Goal: Task Accomplishment & Management: Complete application form

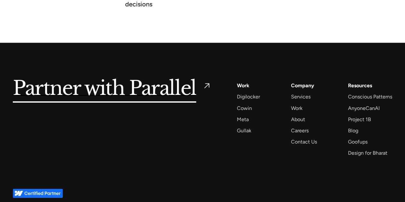
scroll to position [2416, 0]
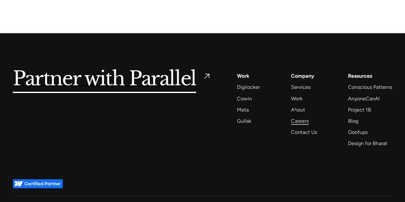
click at [295, 117] on div "Careers" at bounding box center [300, 121] width 18 height 9
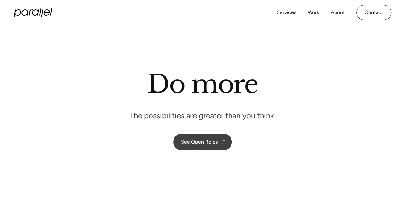
click at [198, 139] on div "See Open Roles" at bounding box center [199, 142] width 37 height 6
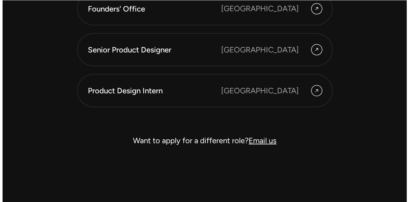
scroll to position [1823, 0]
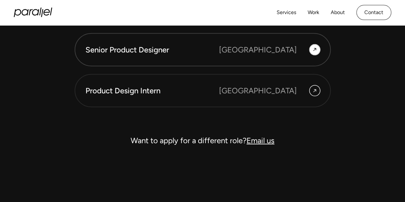
click at [281, 55] on div "[GEOGRAPHIC_DATA]" at bounding box center [258, 50] width 78 height 12
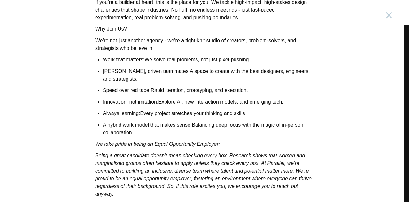
scroll to position [568, 0]
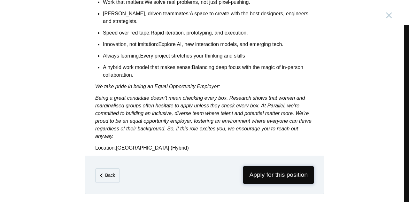
click at [250, 178] on span "Apply for this position" at bounding box center [278, 175] width 71 height 18
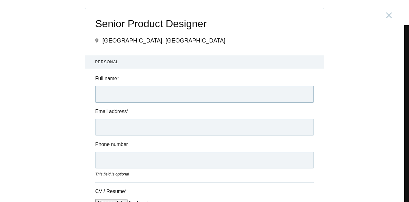
click at [147, 98] on input "Full name *" at bounding box center [204, 94] width 219 height 17
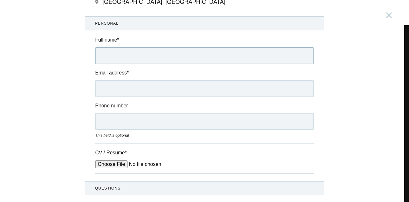
click at [137, 62] on input "Full name *" at bounding box center [204, 55] width 219 height 17
type input "[PERSON_NAME] S"
click at [133, 84] on input "Email address *" at bounding box center [204, 88] width 219 height 17
click at [171, 92] on input "Email address *" at bounding box center [204, 88] width 219 height 17
paste input "[EMAIL_ADDRESS][DOMAIN_NAME]"
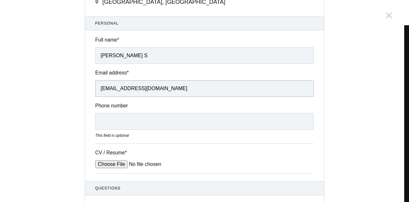
type input "[EMAIL_ADDRESS][DOMAIN_NAME]"
click at [141, 125] on input "Phone number" at bounding box center [204, 121] width 219 height 17
type input "6382204446"
click at [107, 162] on input "CV / Resume *" at bounding box center [143, 165] width 97 height 8
type input "C:\fakepath\[PERSON_NAME] Resume.pdf"
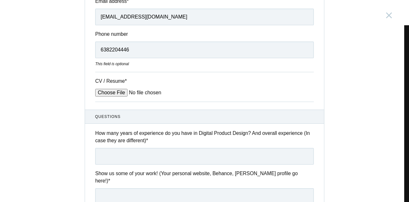
scroll to position [111, 0]
click at [214, 157] on input "text" at bounding box center [204, 156] width 219 height 17
type input "1"
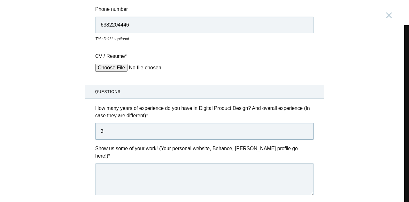
scroll to position [159, 0]
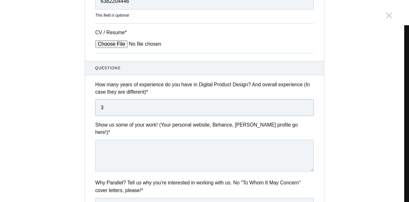
type input "3"
click at [214, 157] on textarea at bounding box center [204, 156] width 219 height 32
click at [141, 156] on textarea at bounding box center [204, 156] width 219 height 32
paste textarea "[URL][DOMAIN_NAME]"
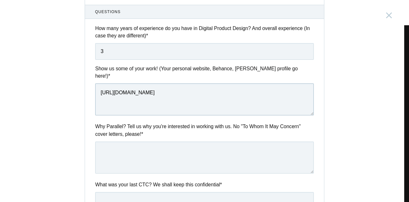
scroll to position [224, 0]
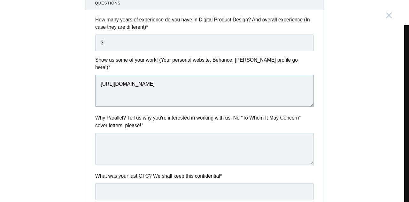
type textarea "[URL][DOMAIN_NAME]"
click at [141, 156] on textarea at bounding box center [204, 149] width 219 height 32
click at [139, 133] on textarea at bounding box center [204, 149] width 219 height 32
paste textarea "I saw your post about the Graphic Designer / UI/UX Designer role at your organi…"
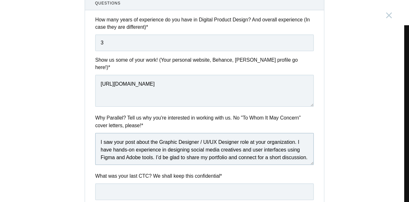
scroll to position [9, 0]
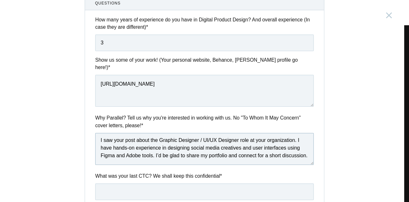
type textarea "I saw your post about the Graphic Designer / UI/UX Designer role at your organi…"
click at [163, 190] on input "text" at bounding box center [204, 192] width 219 height 17
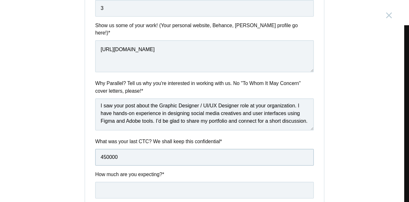
scroll to position [261, 0]
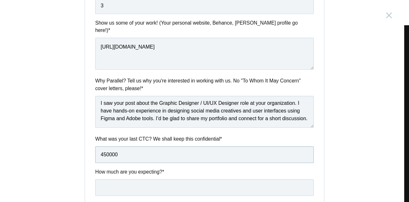
type input "450000"
click at [159, 181] on input "text" at bounding box center [204, 187] width 219 height 17
type input "540000"
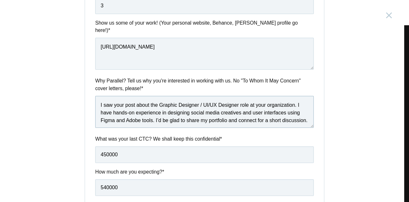
click at [98, 96] on textarea "I saw your post about the Graphic Designer / UI/UX Designer role at your organi…" at bounding box center [204, 112] width 219 height 32
paste textarea "I have strong UI/UX design skills and experience creating user-friendly, visual…"
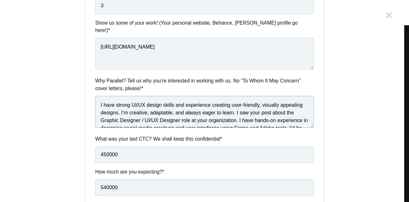
drag, startPoint x: 234, startPoint y: 104, endPoint x: 238, endPoint y: 114, distance: 9.9
click at [238, 114] on textarea "I have strong UI/UX design skills and experience creating user-friendly, visual…" at bounding box center [204, 112] width 219 height 32
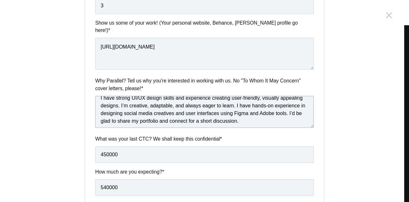
scroll to position [8, 0]
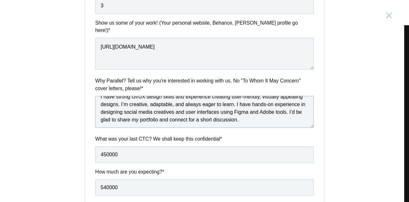
click at [234, 96] on textarea "I have strong UI/UX design skills and experience creating user-friendly, visual…" at bounding box center [204, 112] width 219 height 32
type textarea "I have strong UI/UX design skills and experience creating user-friendly, visual…"
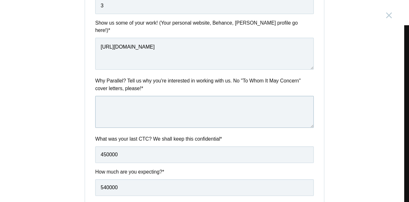
scroll to position [0, 0]
paste textarea "“I’m a creative and adaptable UI/UX designer with experience in crafting user-f…"
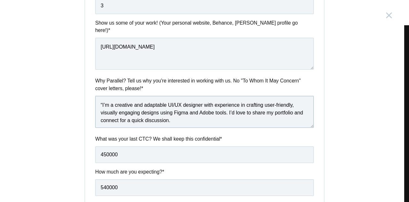
click at [101, 97] on textarea "“I’m a creative and adaptable UI/UX designer with experience in crafting user-f…" at bounding box center [204, 112] width 219 height 32
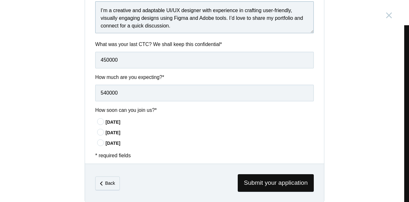
type textarea "I’m a creative and adaptable UI/UX designer with experience in crafting user-fr…"
click at [118, 119] on div "[DATE]" at bounding box center [210, 122] width 209 height 7
click at [0, 0] on input"] "[DATE]" at bounding box center [0, 0] width 0 height 0
click at [247, 174] on span "Submit your application" at bounding box center [276, 183] width 76 height 18
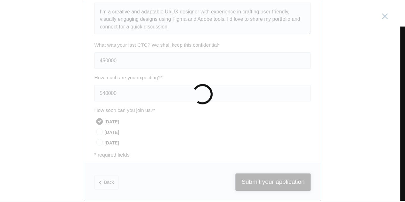
scroll to position [0, 0]
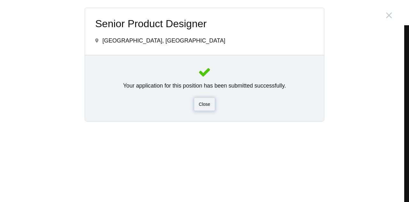
click at [204, 107] on div "Close" at bounding box center [204, 104] width 21 height 13
